Goal: Task Accomplishment & Management: Manage account settings

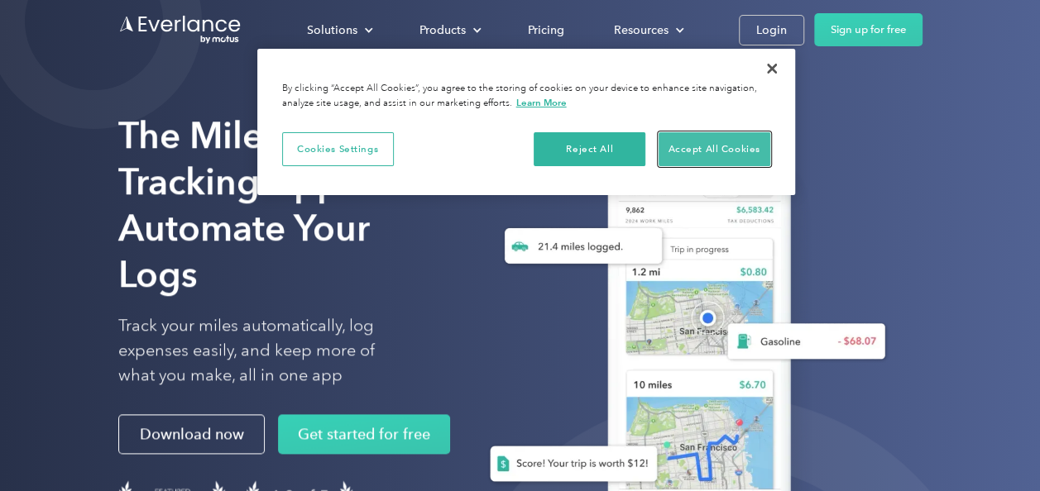
click at [738, 137] on button "Accept All Cookies" at bounding box center [714, 149] width 112 height 35
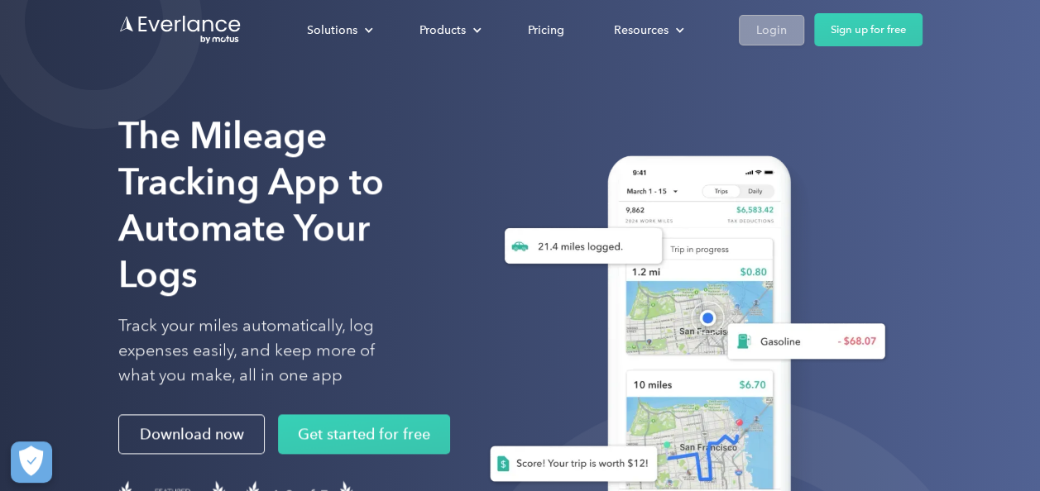
click at [771, 26] on div "Login" at bounding box center [771, 30] width 31 height 21
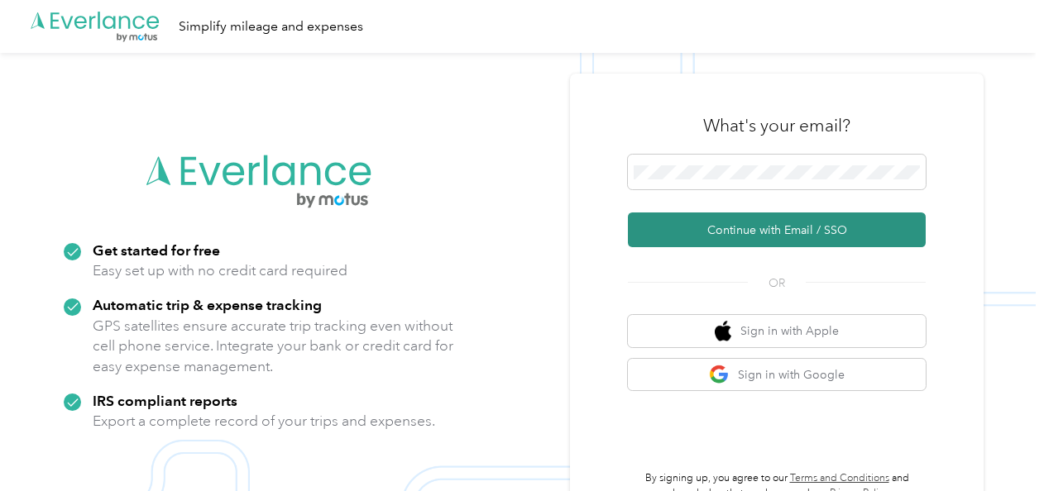
click at [738, 232] on button "Continue with Email / SSO" at bounding box center [777, 230] width 298 height 35
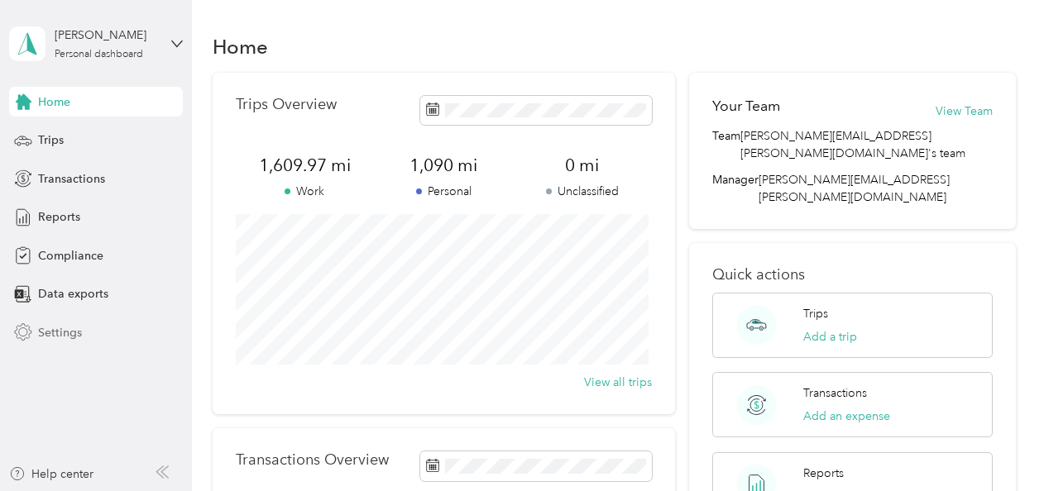
click at [74, 336] on span "Settings" at bounding box center [60, 332] width 44 height 17
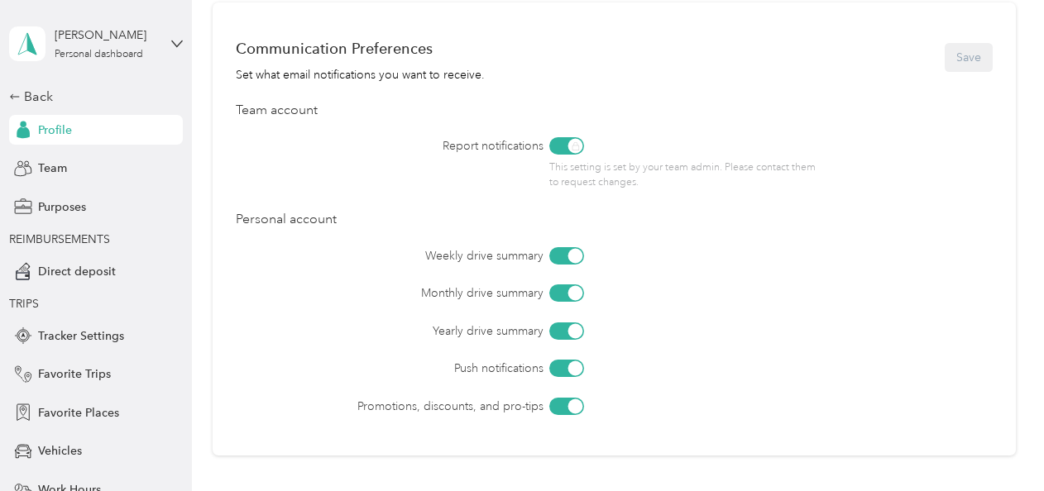
scroll to position [602, 0]
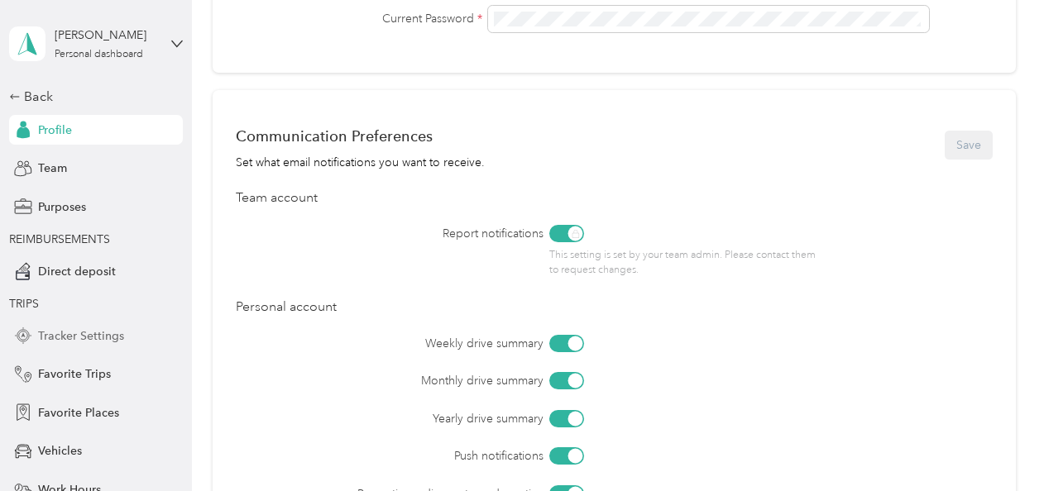
click at [76, 334] on span "Tracker Settings" at bounding box center [81, 335] width 86 height 17
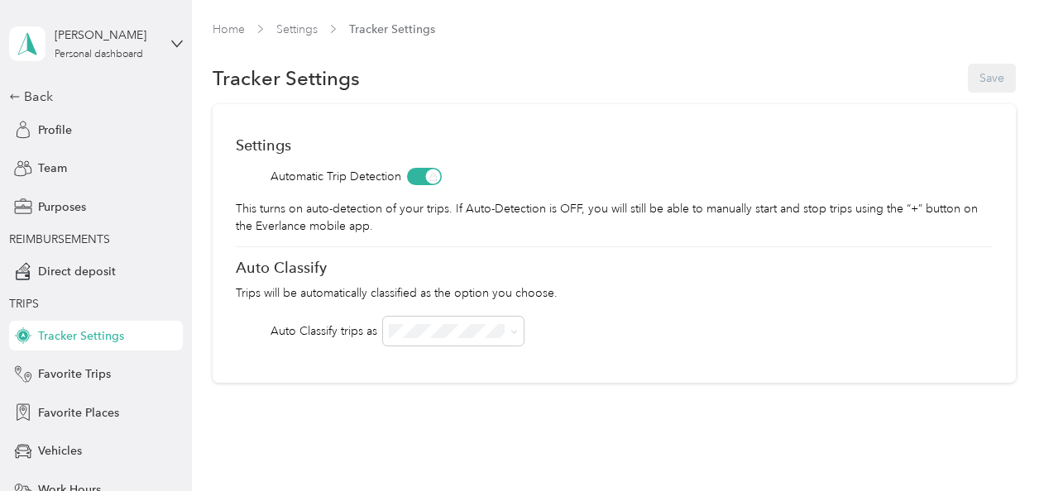
click at [992, 86] on div "Tracker Settings Save" at bounding box center [614, 78] width 803 height 35
click at [456, 361] on div "Option Care Health" at bounding box center [444, 360] width 101 height 35
click at [45, 134] on span "Profile" at bounding box center [55, 130] width 34 height 17
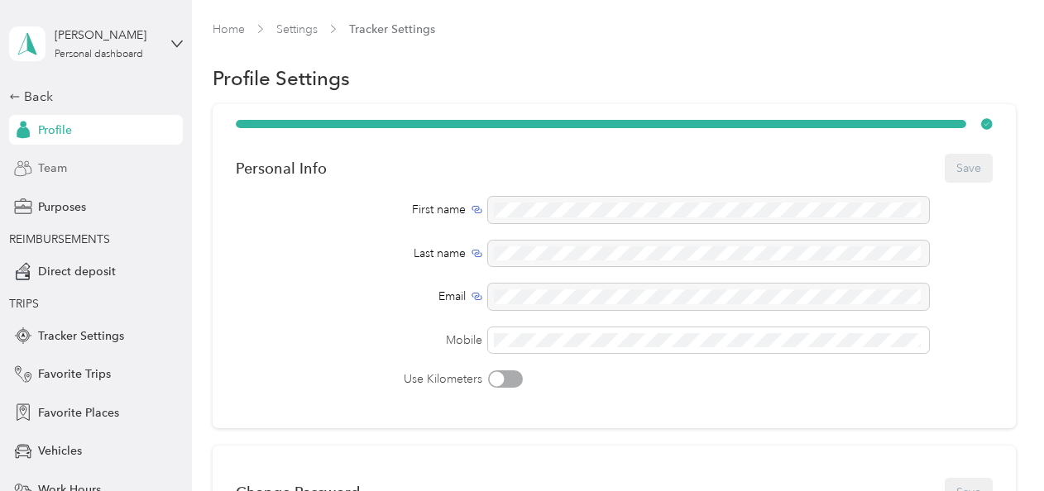
click at [46, 170] on span "Team" at bounding box center [52, 168] width 29 height 17
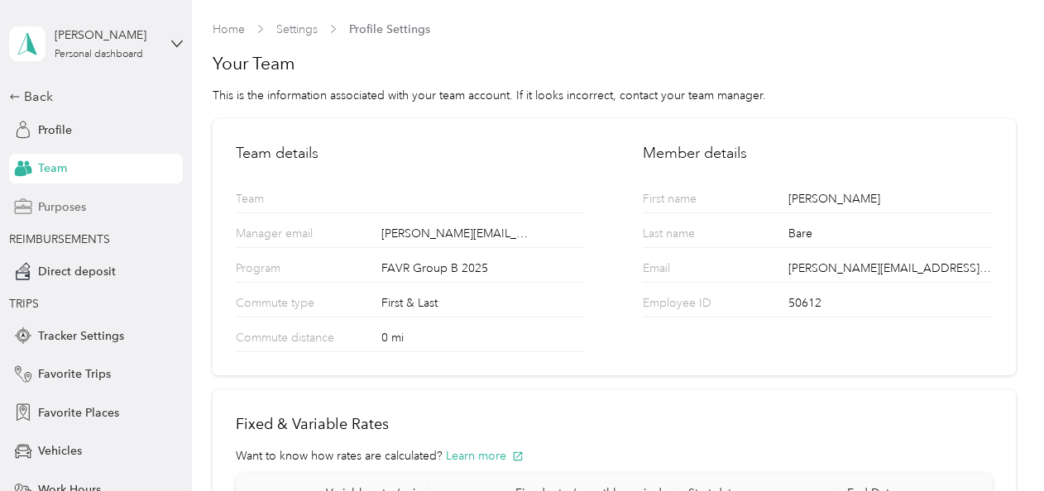
click at [58, 205] on span "Purposes" at bounding box center [62, 206] width 48 height 17
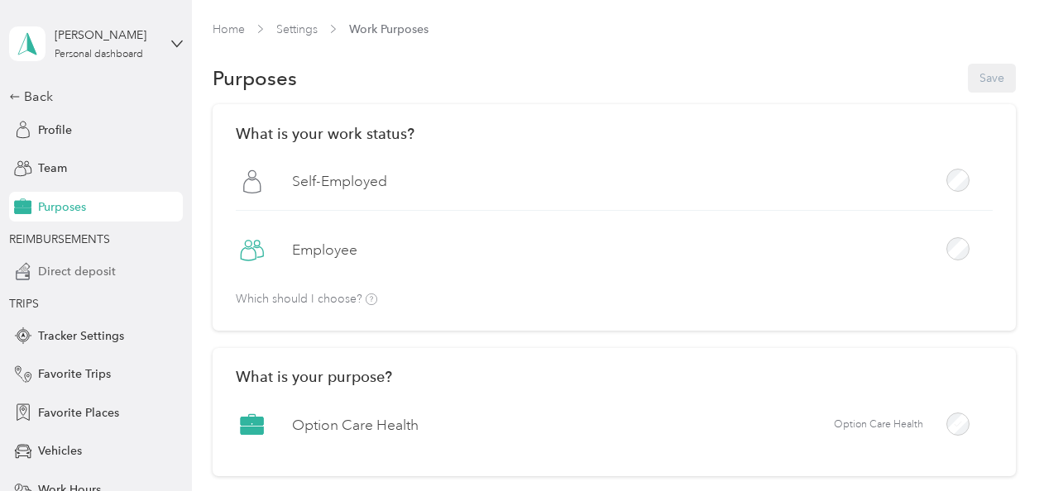
click at [88, 276] on span "Direct deposit" at bounding box center [77, 271] width 78 height 17
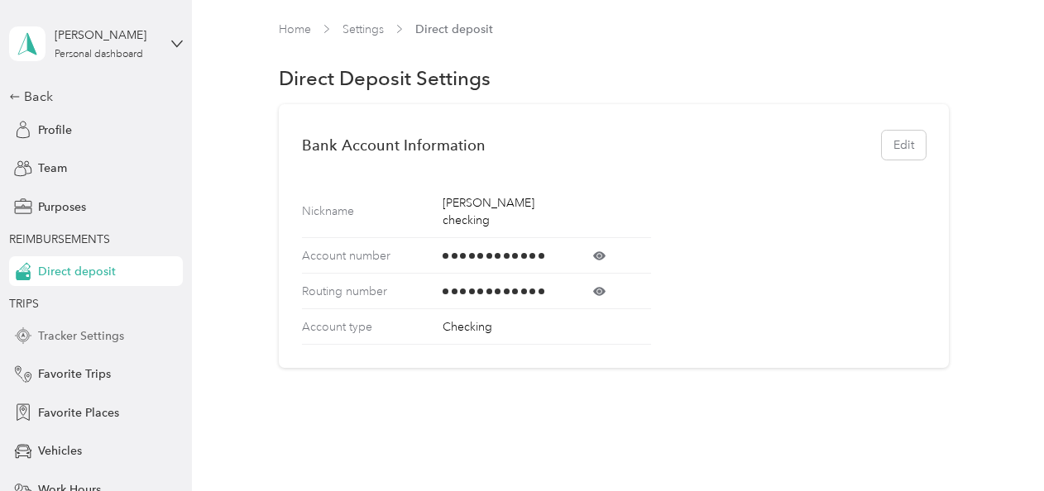
click at [83, 342] on span "Tracker Settings" at bounding box center [81, 335] width 86 height 17
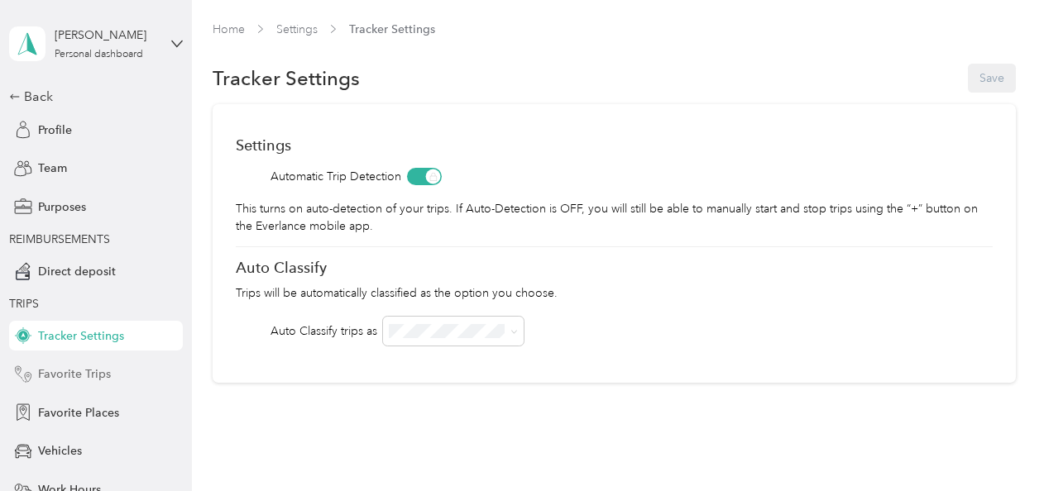
click at [84, 377] on span "Favorite Trips" at bounding box center [74, 374] width 73 height 17
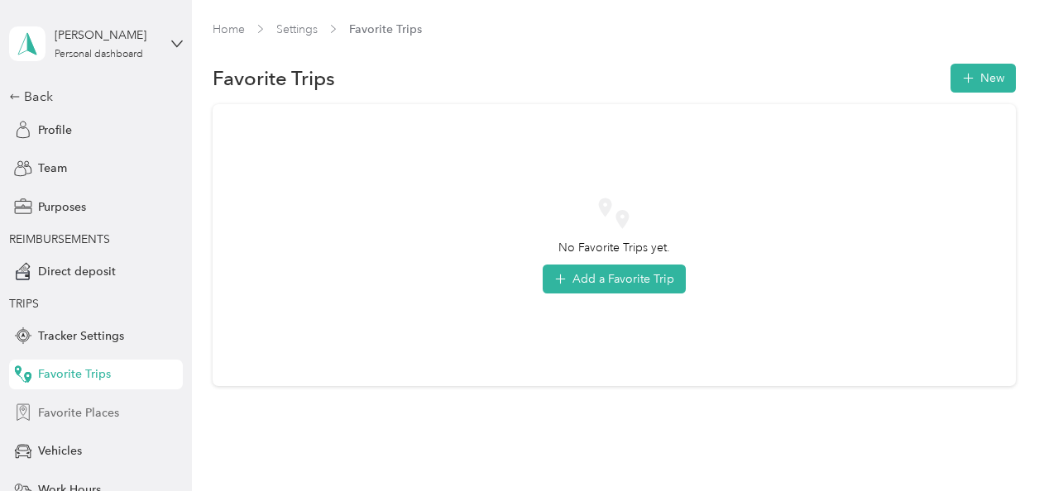
click at [84, 412] on span "Favorite Places" at bounding box center [78, 412] width 81 height 17
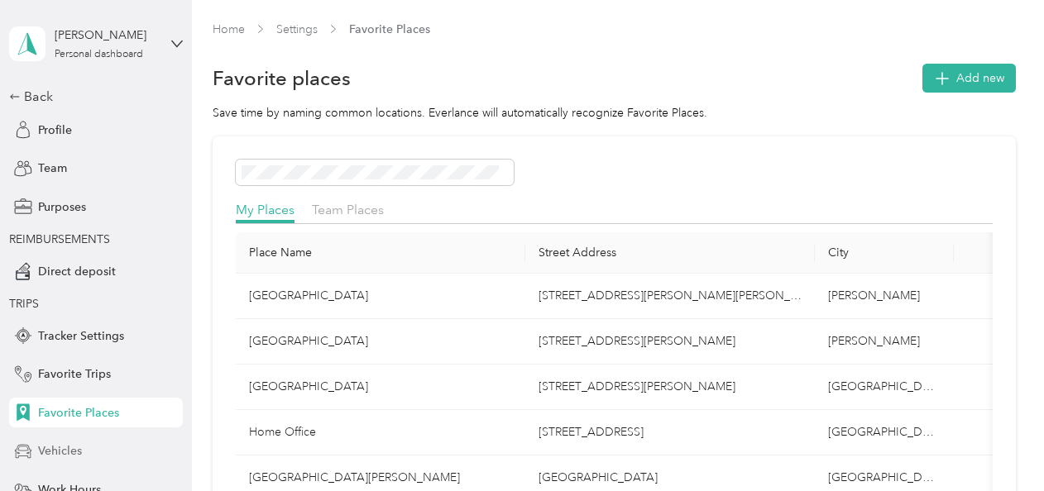
click at [76, 450] on div "Vehicles" at bounding box center [96, 452] width 174 height 30
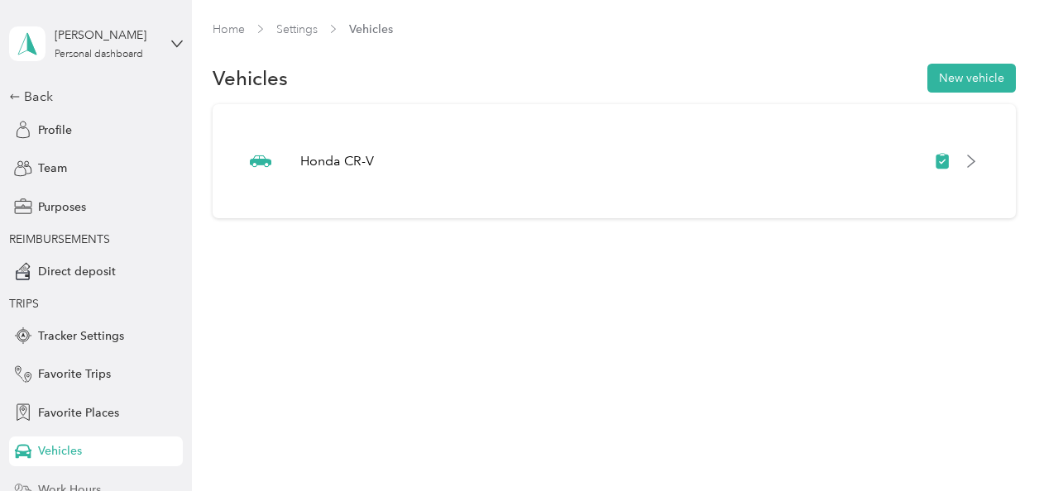
click at [84, 483] on span "Work Hours" at bounding box center [69, 489] width 63 height 17
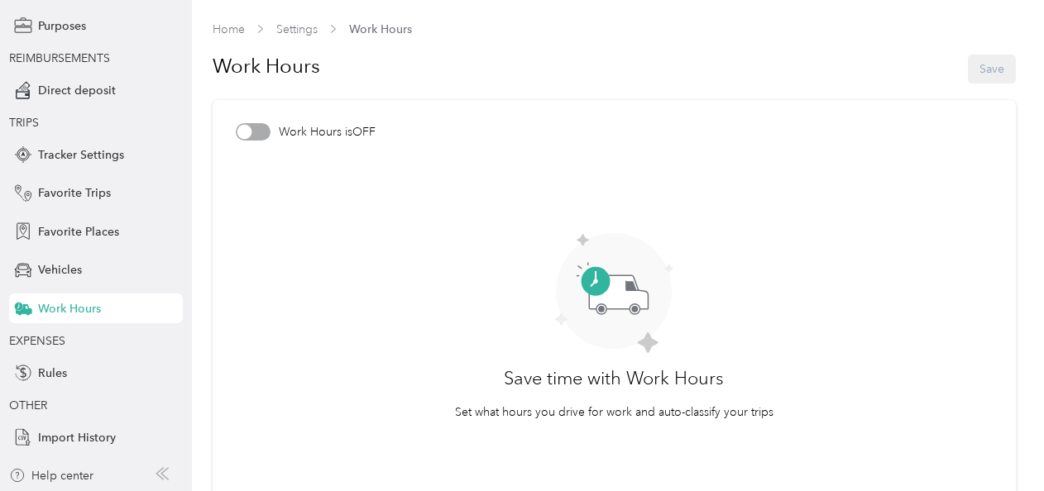
scroll to position [183, 0]
click at [576, 287] on circle at bounding box center [614, 291] width 116 height 116
click at [590, 282] on circle at bounding box center [595, 281] width 29 height 29
click at [41, 364] on span "Rules" at bounding box center [52, 371] width 29 height 17
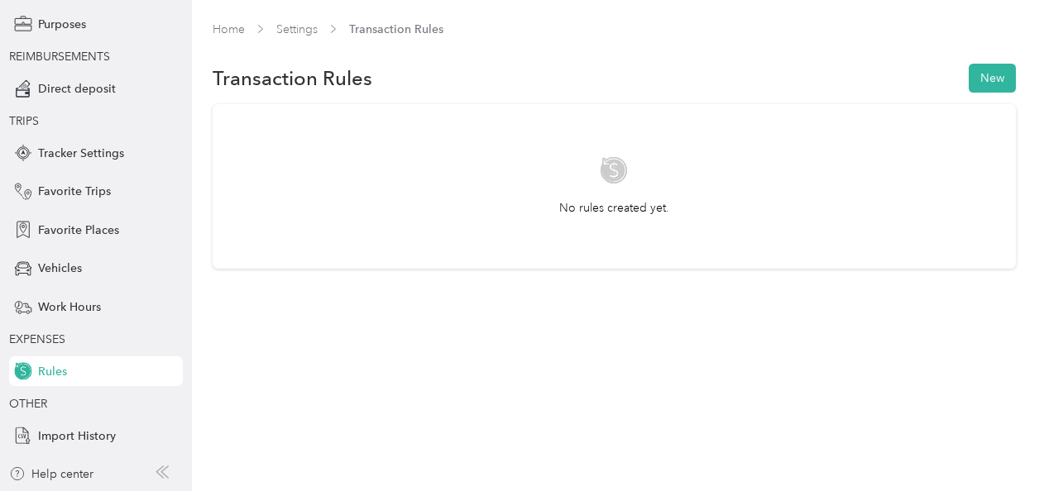
click at [41, 364] on span "Rules" at bounding box center [52, 371] width 29 height 17
click at [65, 437] on span "Import History" at bounding box center [77, 436] width 78 height 17
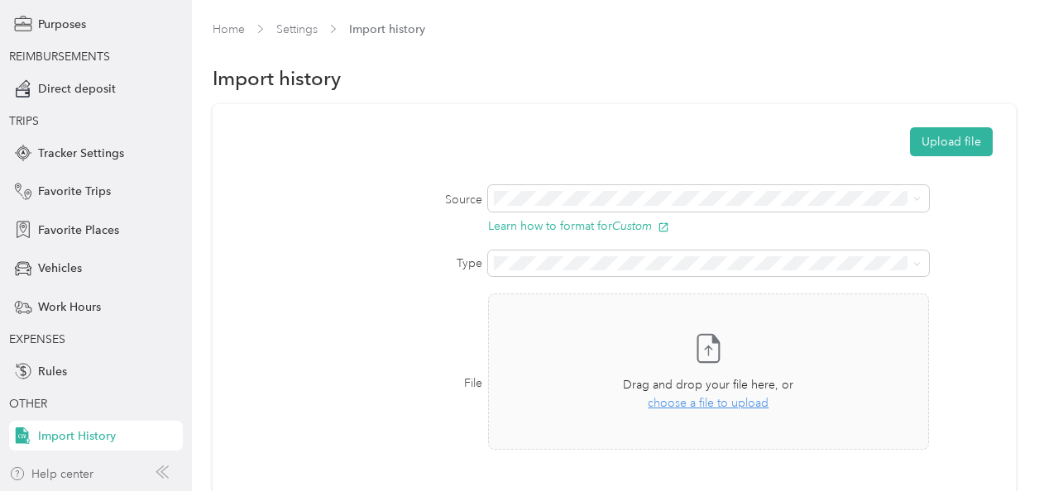
click at [84, 476] on div "Help center" at bounding box center [51, 474] width 84 height 17
